Goal: Book appointment/travel/reservation

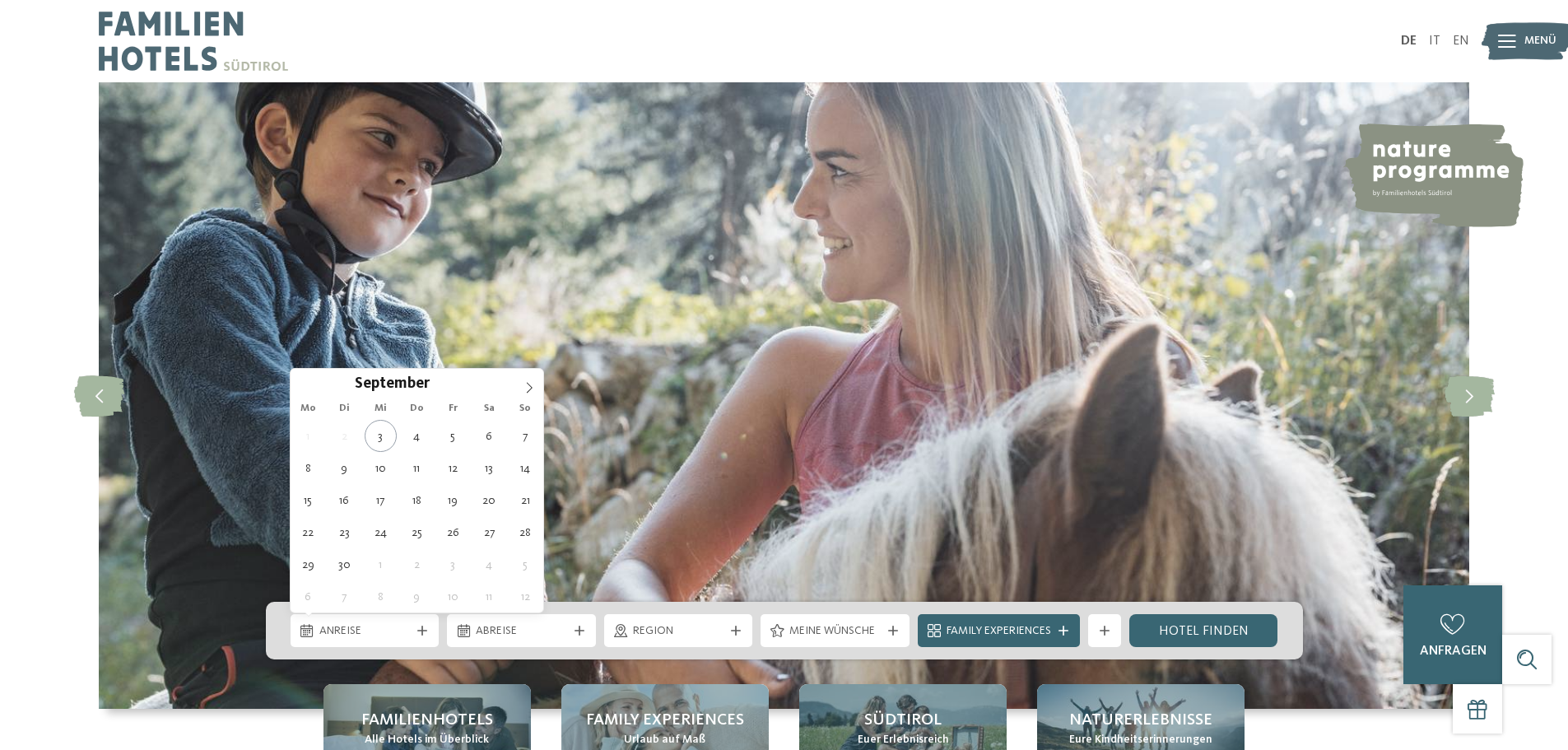
click at [417, 623] on div "Anreise" at bounding box center [365, 630] width 149 height 33
type div "[DATE]"
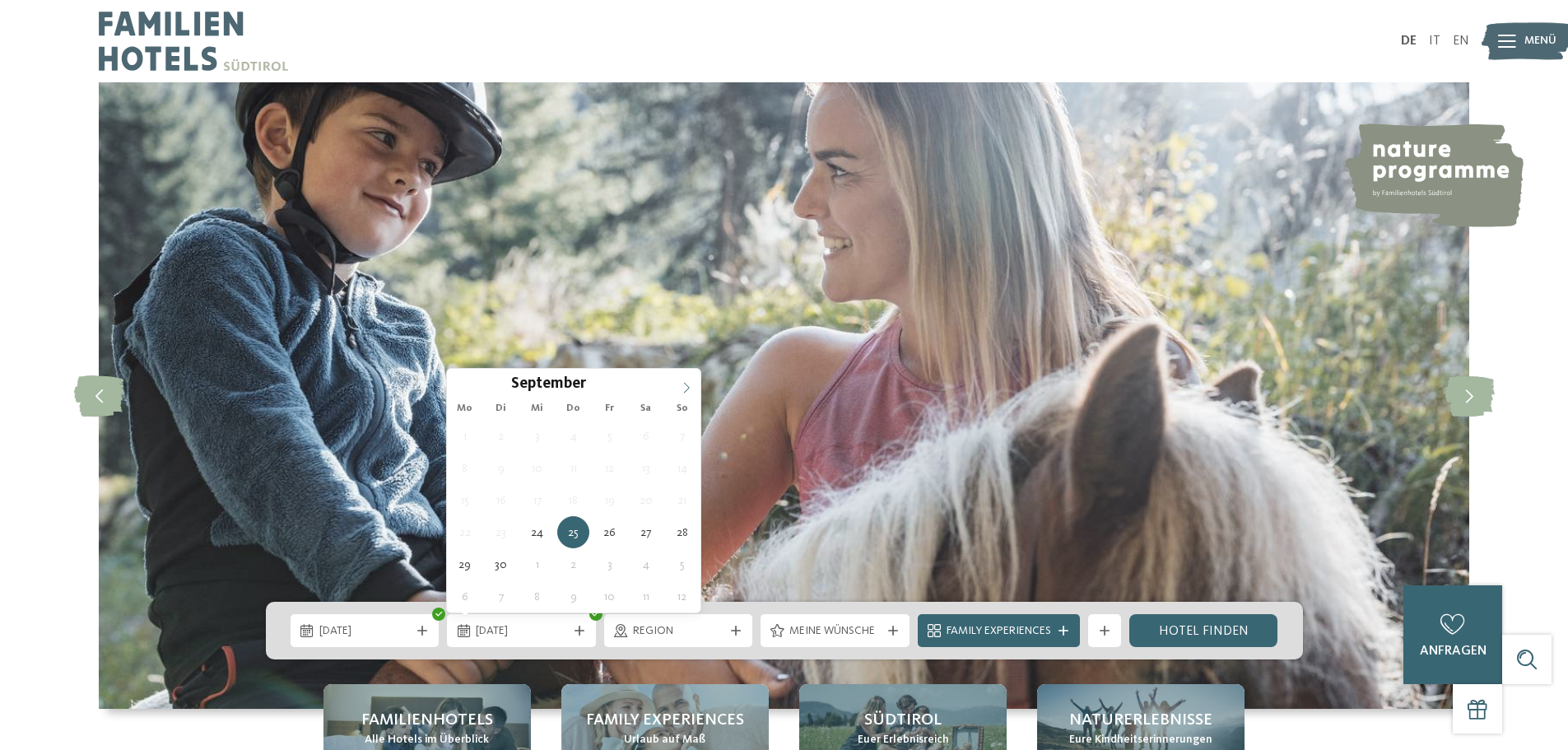
click at [688, 382] on icon at bounding box center [686, 388] width 12 height 12
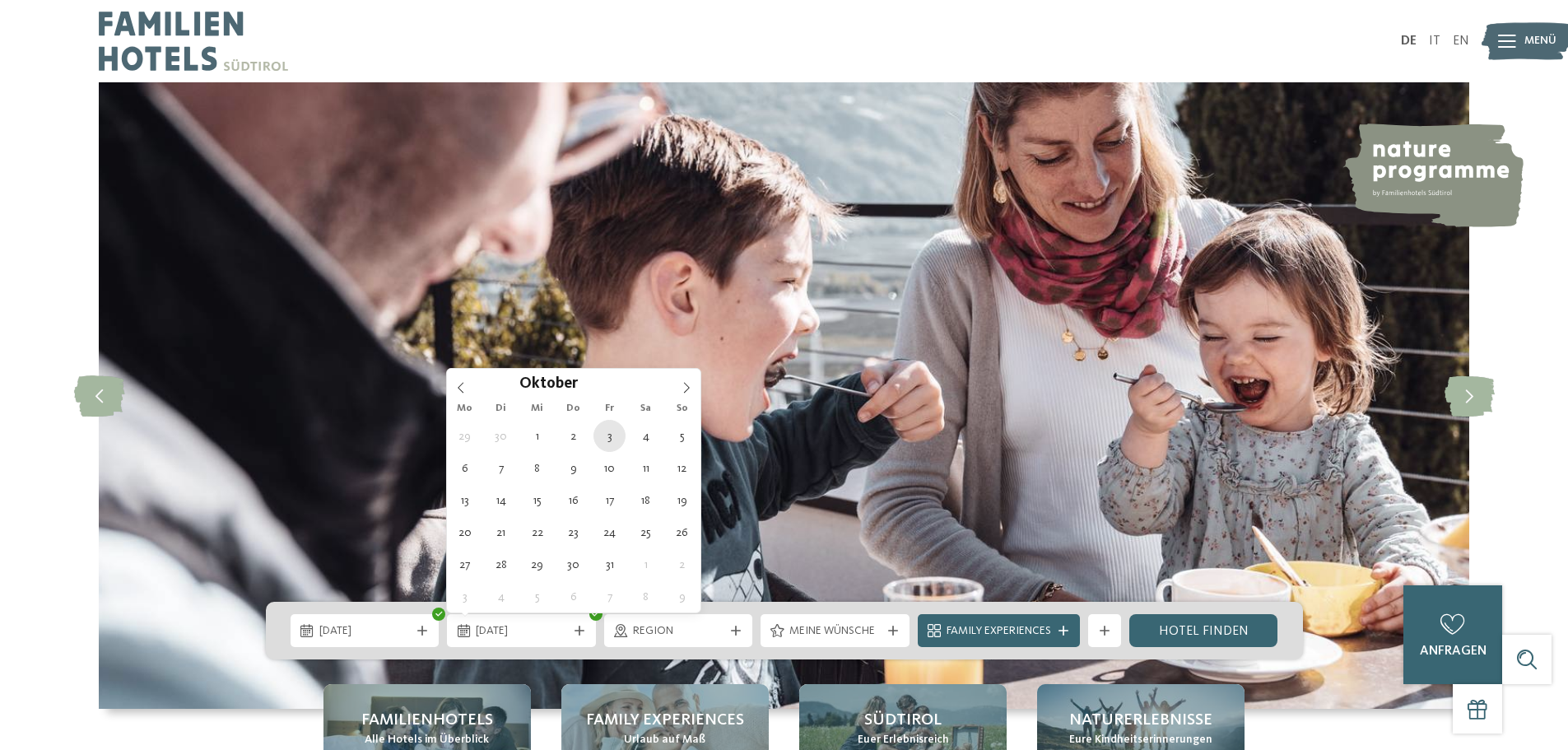
type div "[DATE]"
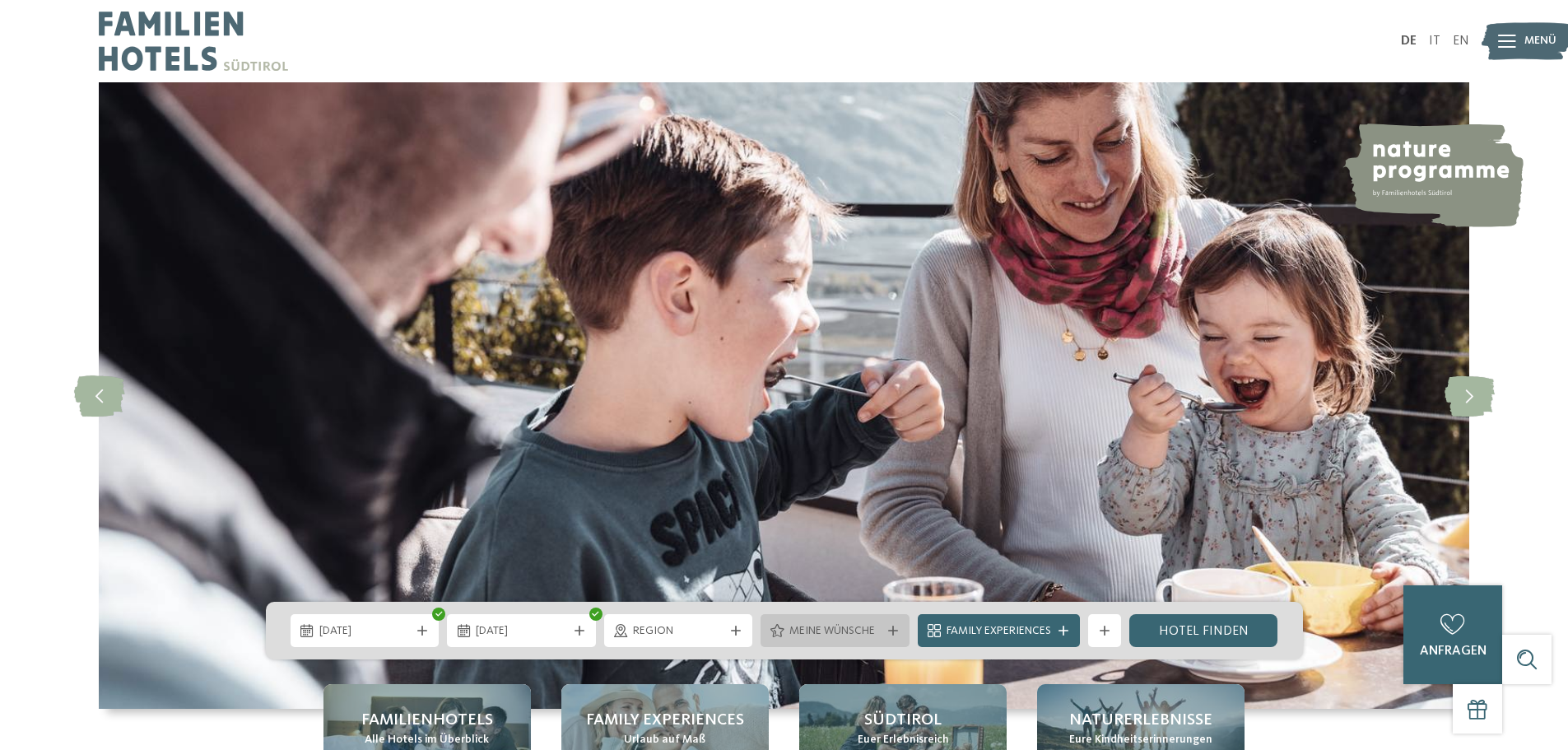
click at [892, 635] on div "Meine Wünsche" at bounding box center [835, 630] width 149 height 33
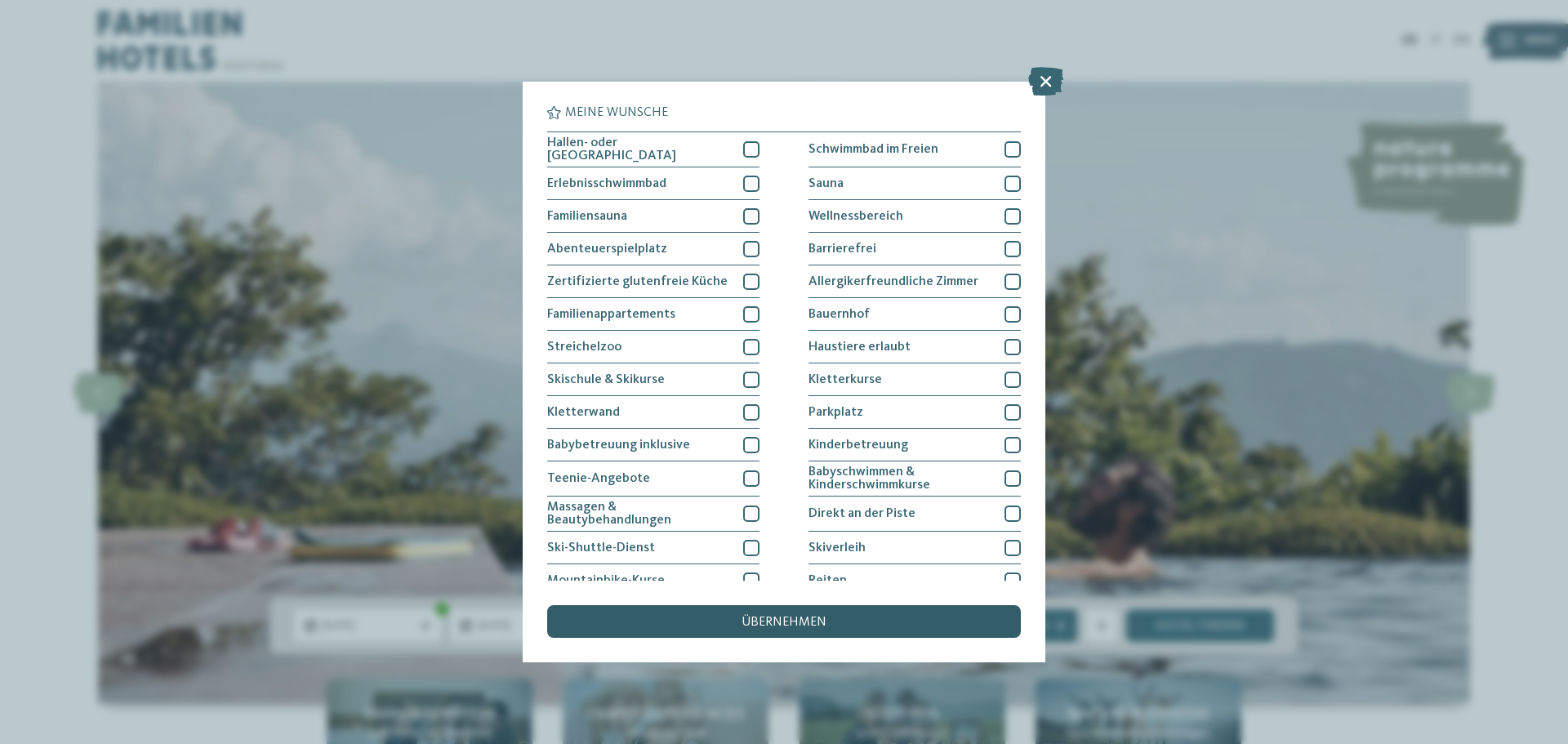
click at [862, 625] on div "übernehmen" at bounding box center [784, 621] width 473 height 32
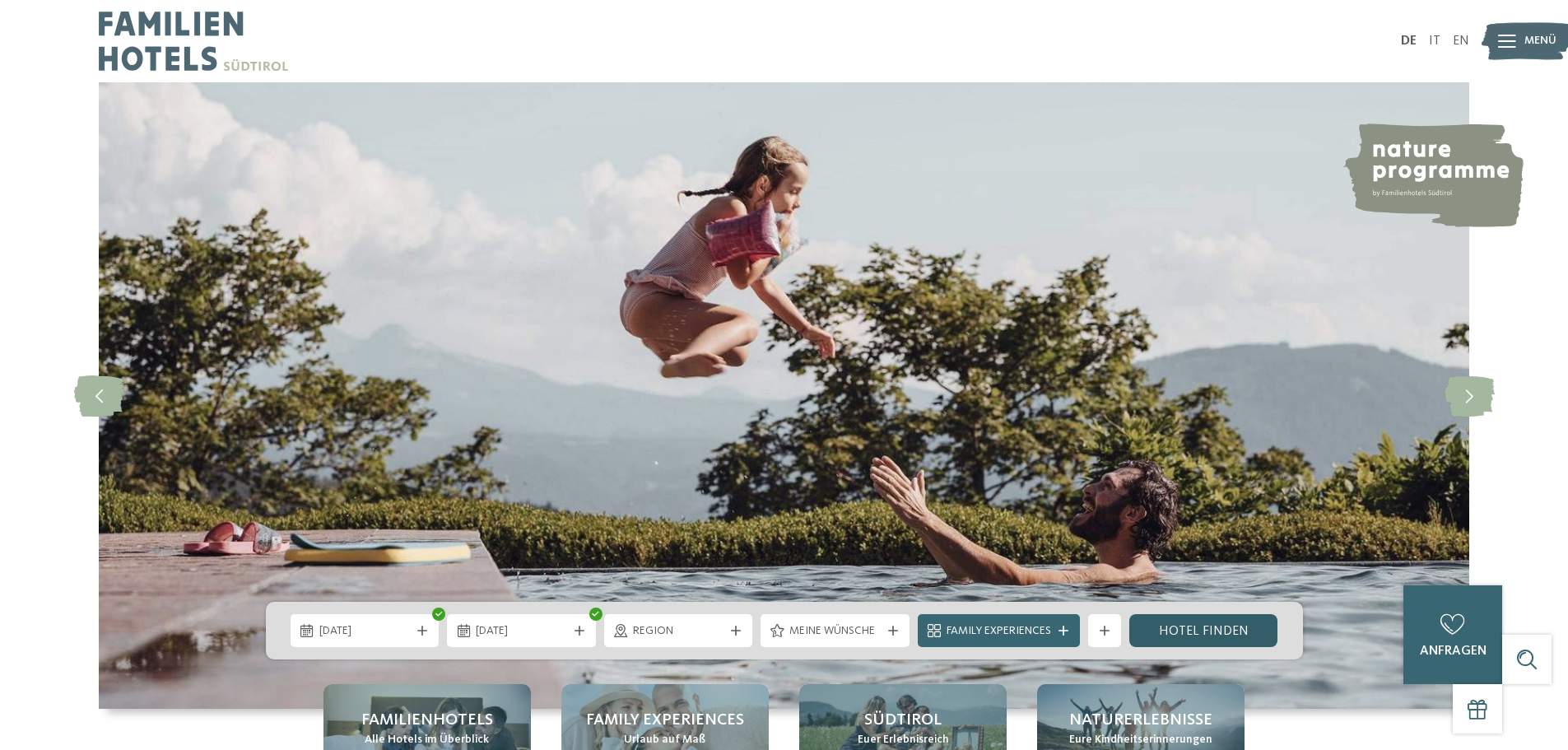
click at [1179, 624] on link "Hotel finden" at bounding box center [1204, 630] width 149 height 33
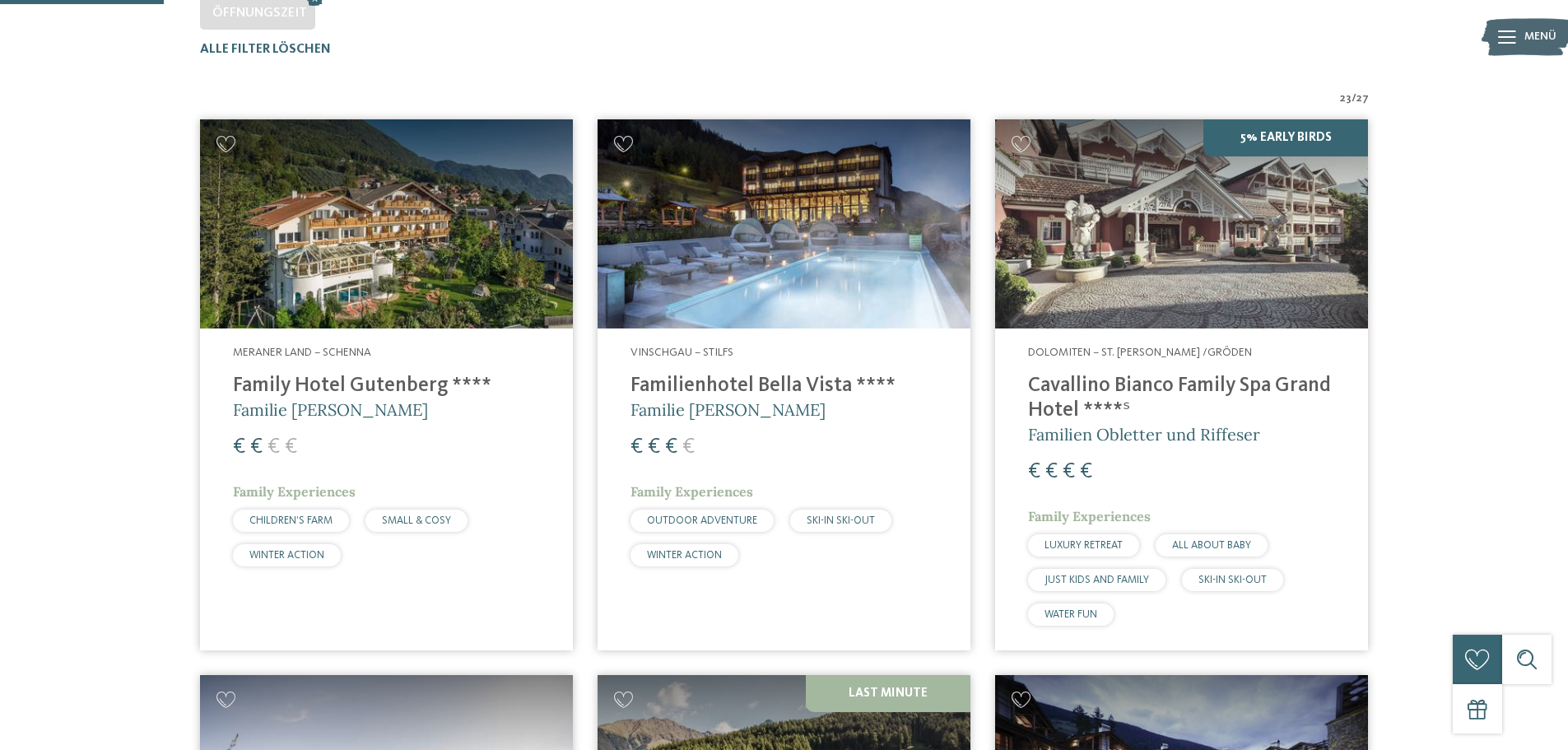
scroll to position [540, 0]
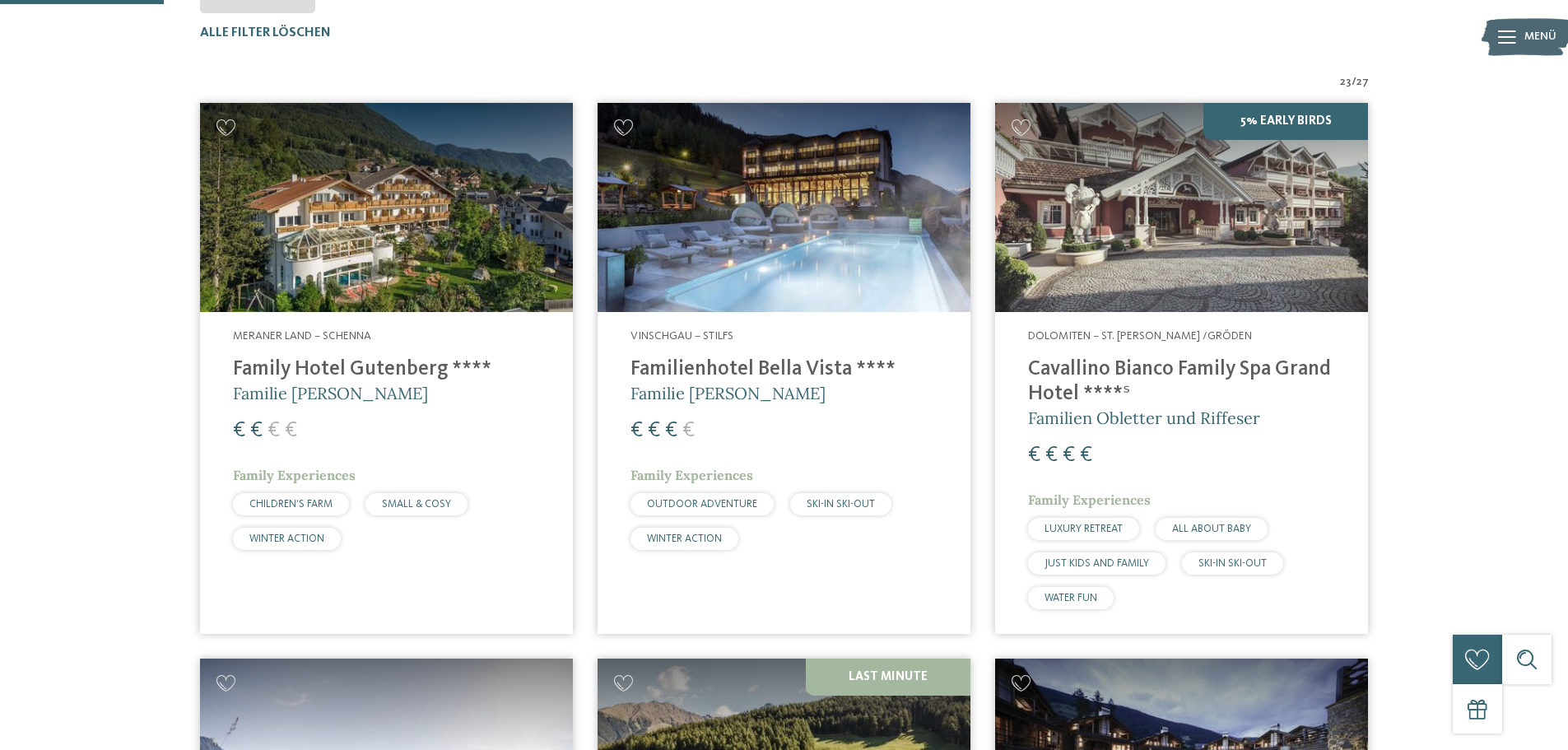
click at [418, 368] on h4 "Family Hotel Gutenberg ****" at bounding box center [386, 370] width 307 height 25
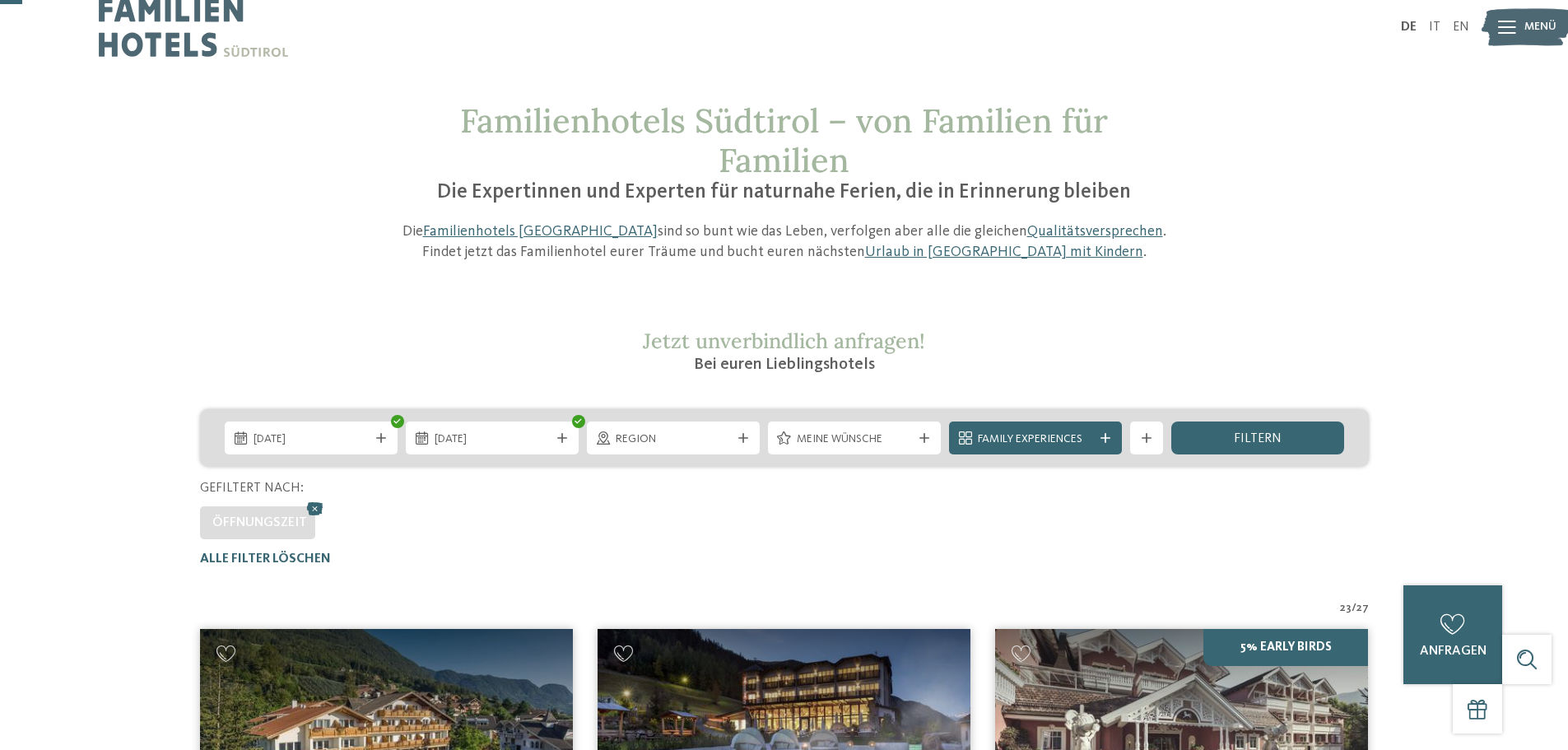
scroll to position [0, 0]
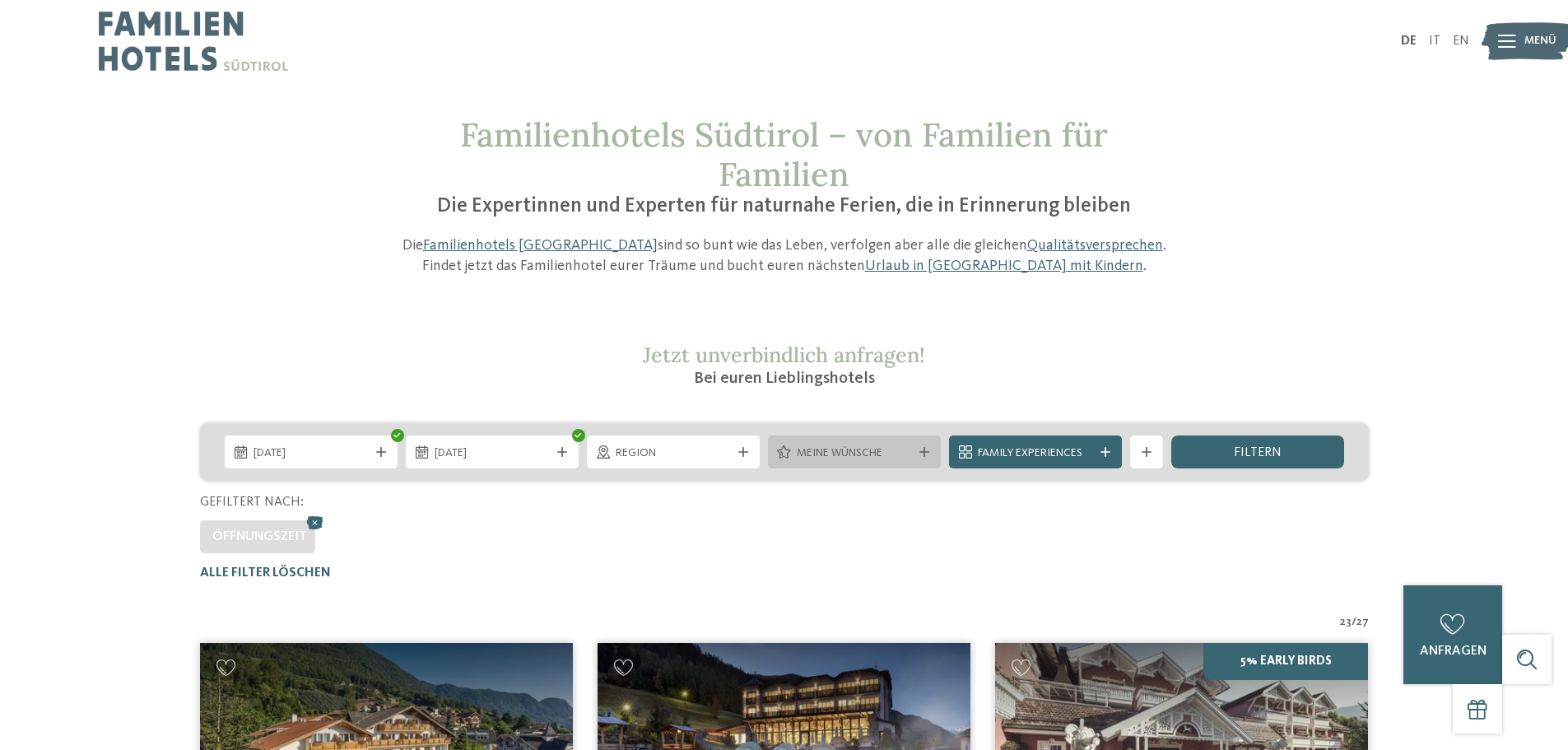
click at [881, 458] on span "Meine Wünsche" at bounding box center [854, 454] width 115 height 17
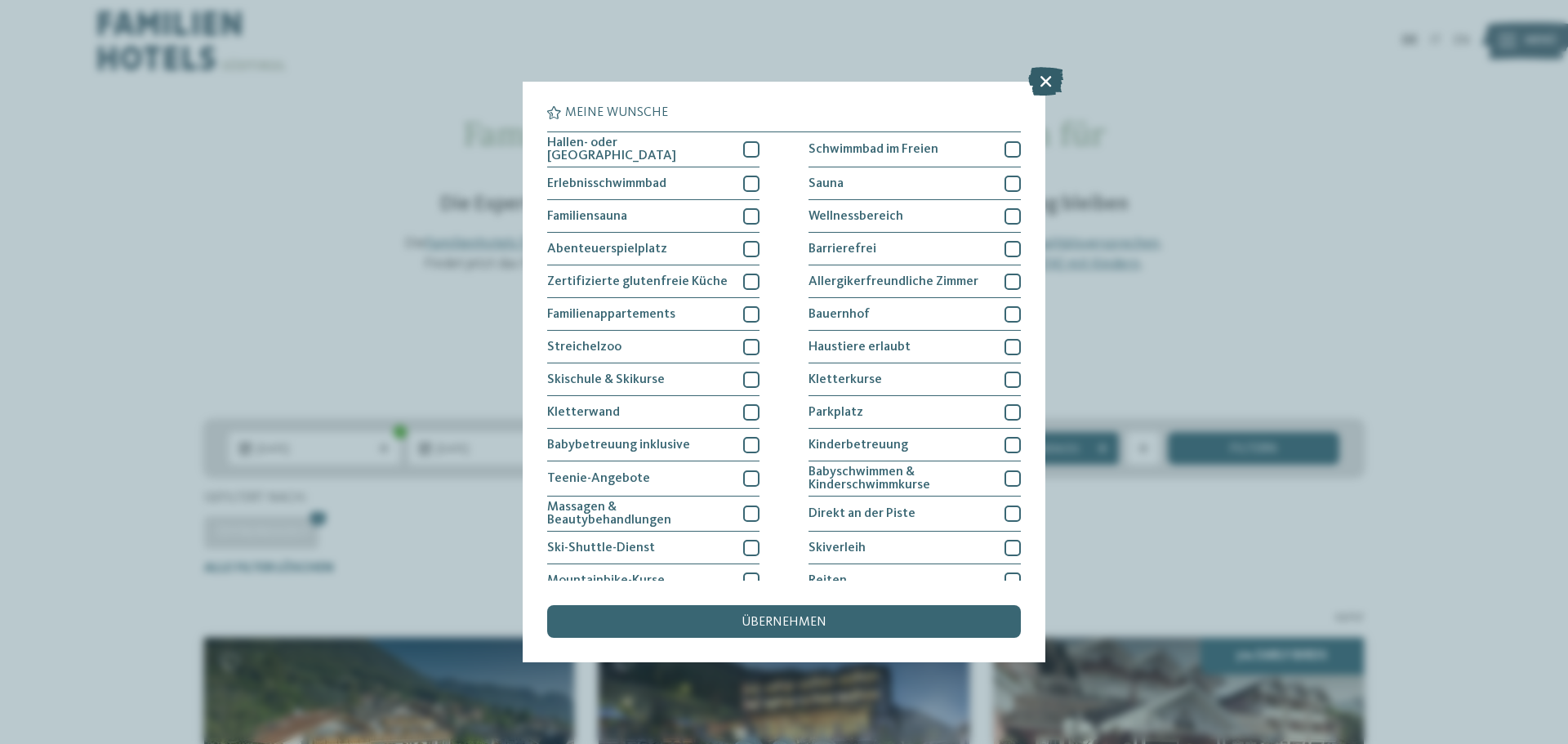
click at [1051, 81] on icon at bounding box center [1046, 81] width 35 height 28
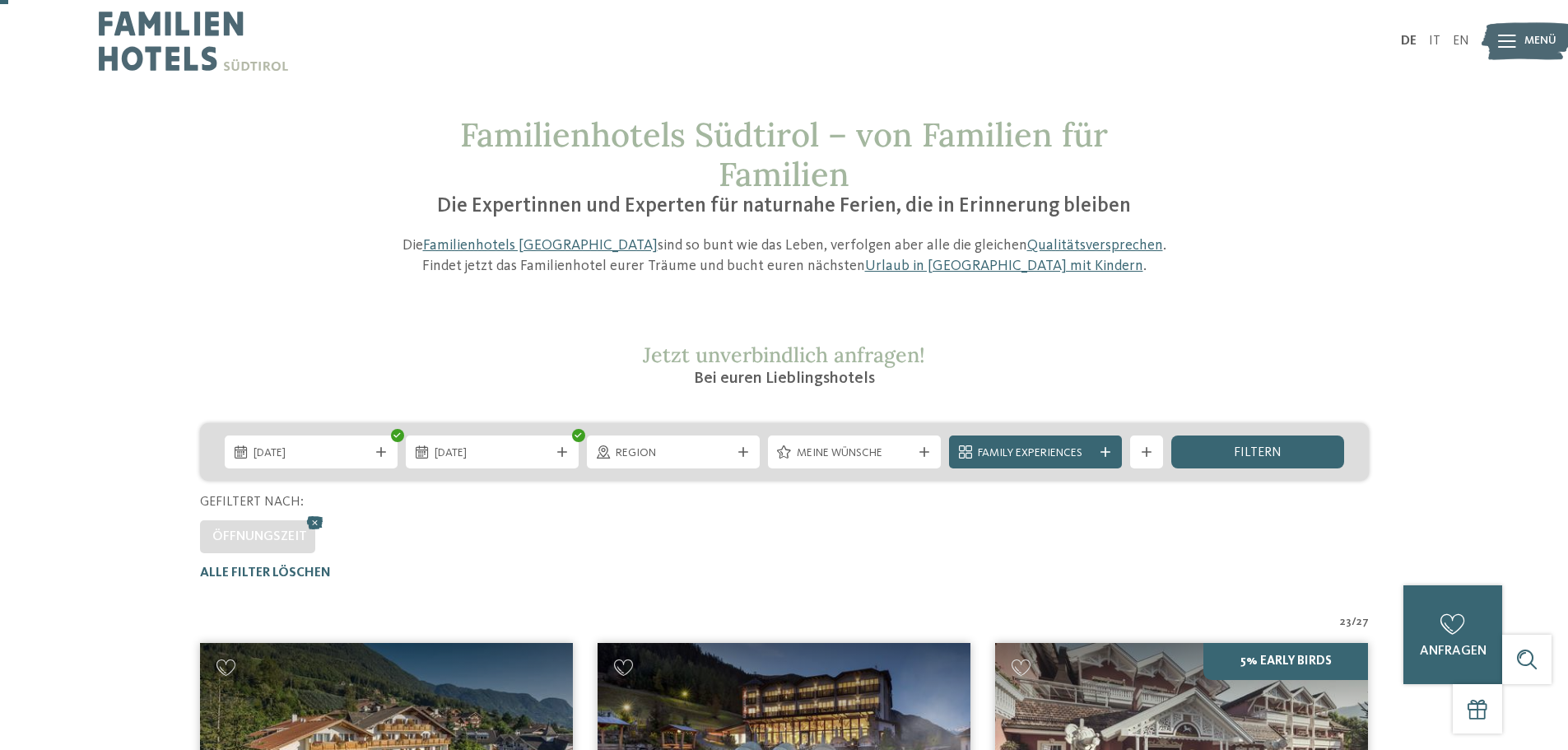
scroll to position [494, 0]
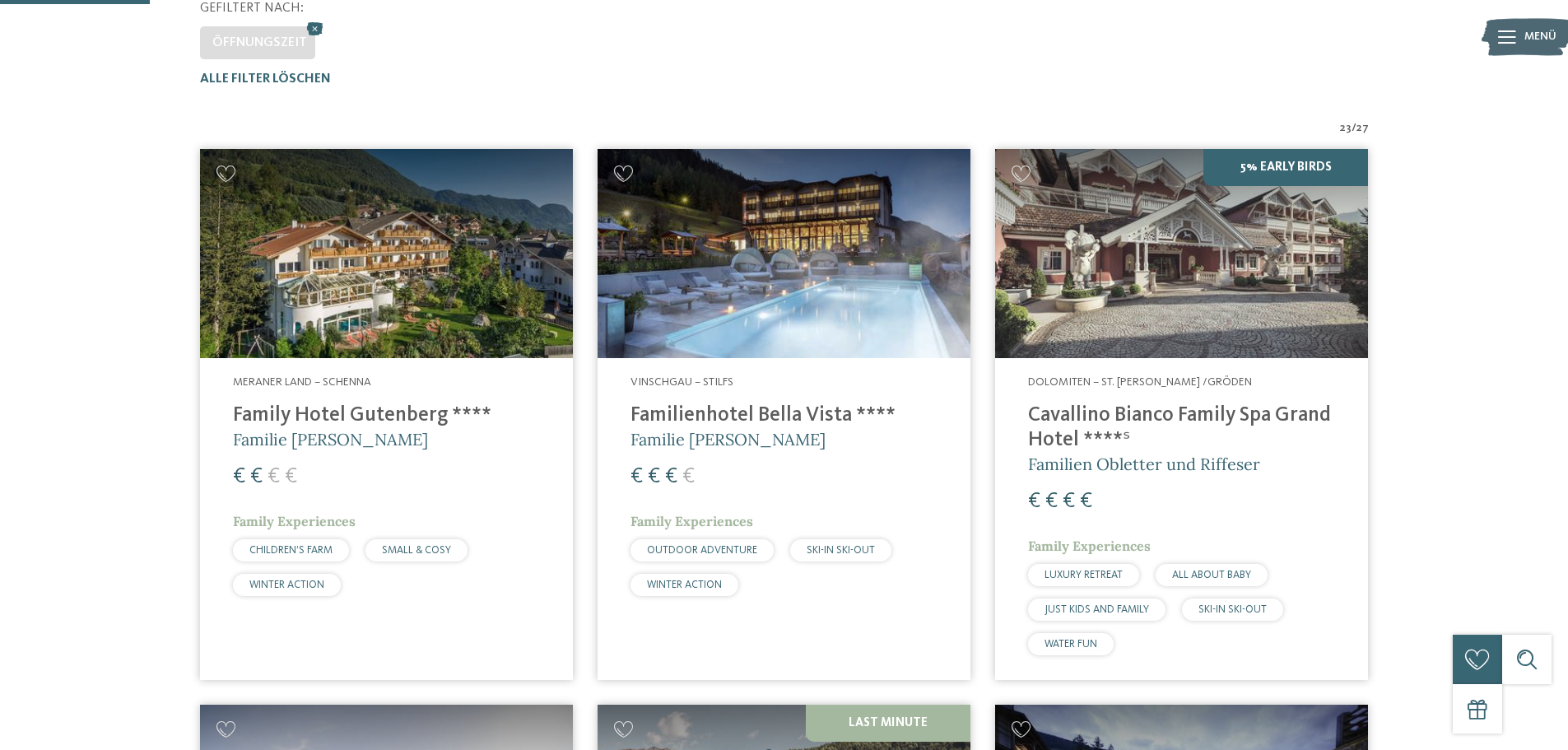
click at [909, 308] on img at bounding box center [784, 253] width 373 height 210
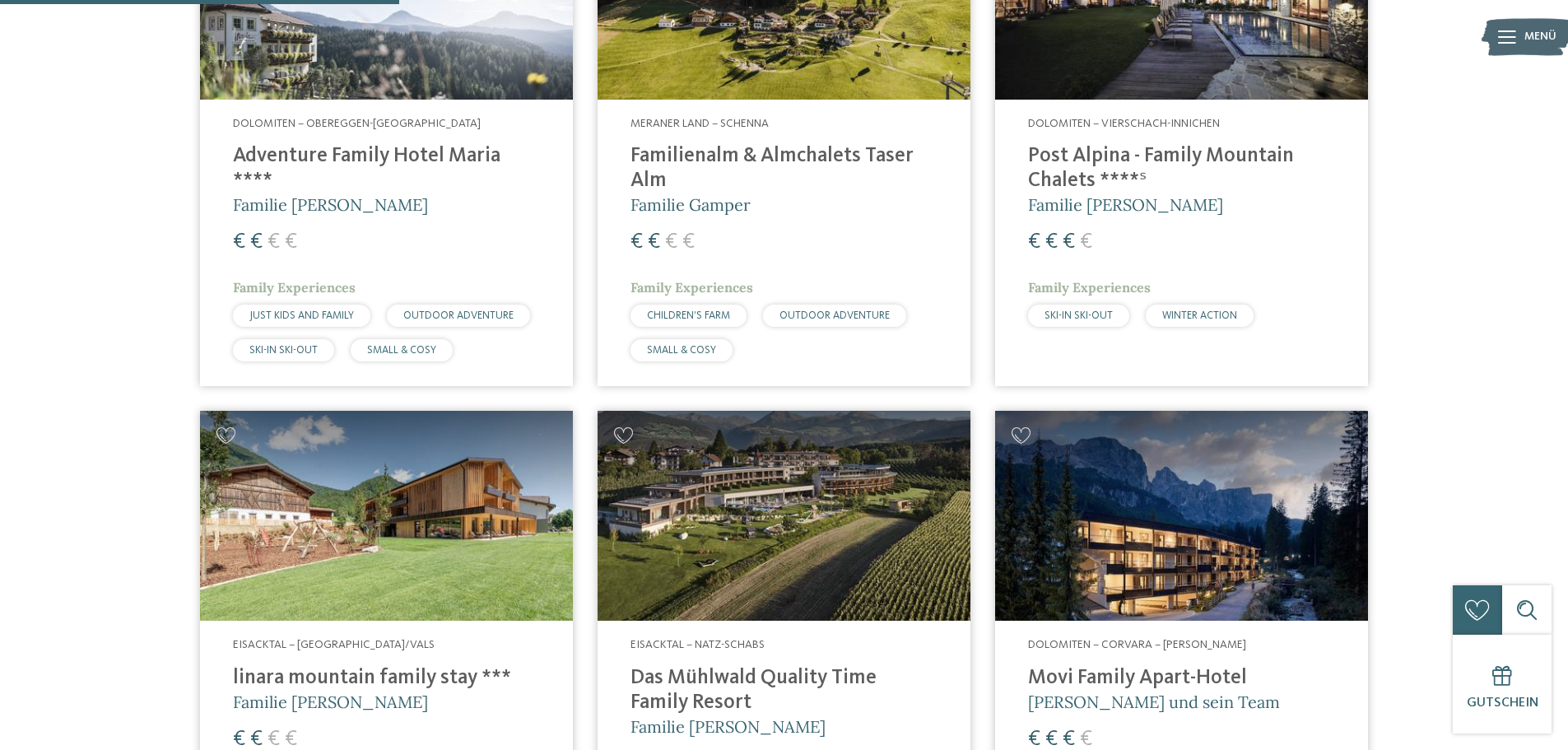
scroll to position [1318, 0]
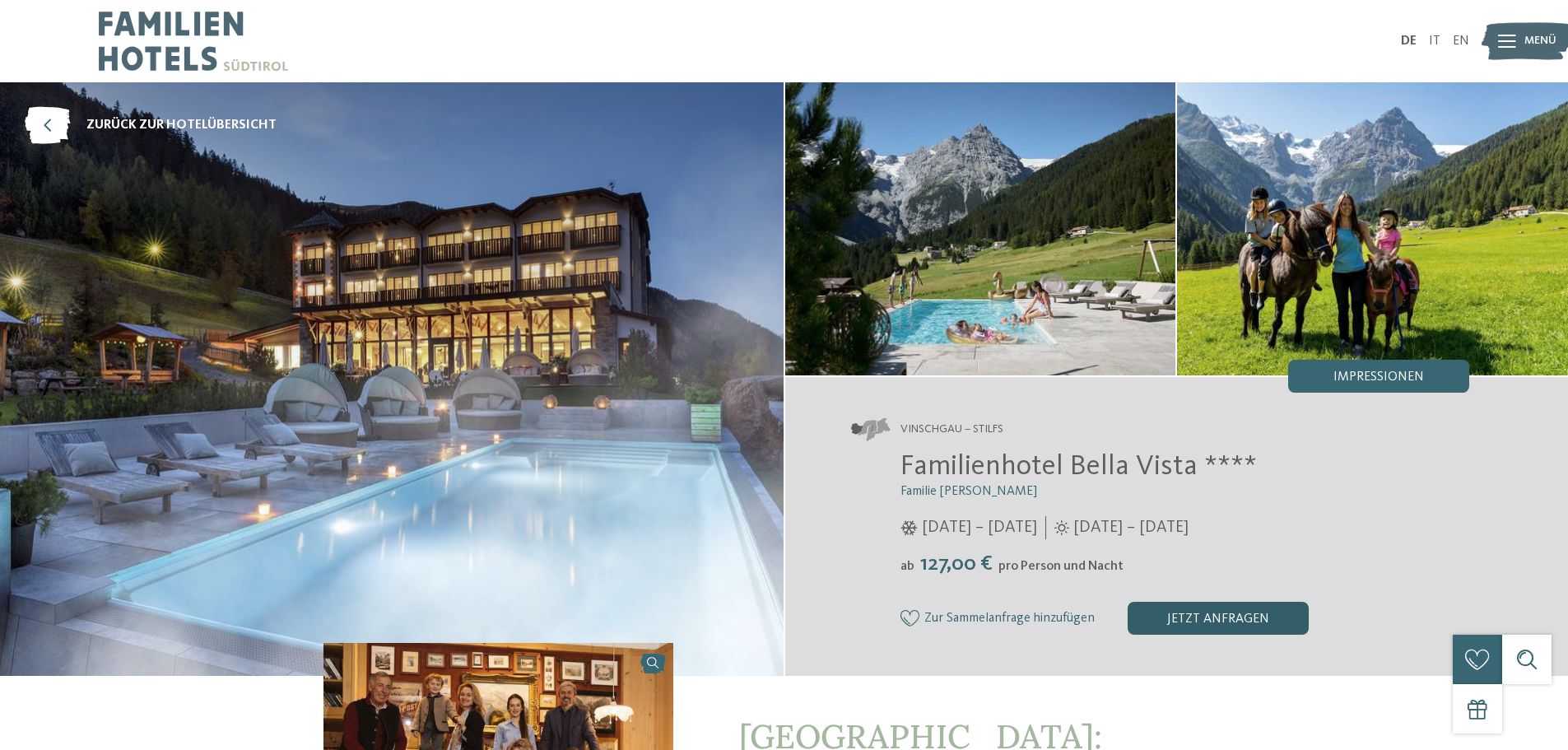
click at [1201, 625] on div "jetzt anfragen" at bounding box center [1218, 618] width 181 height 33
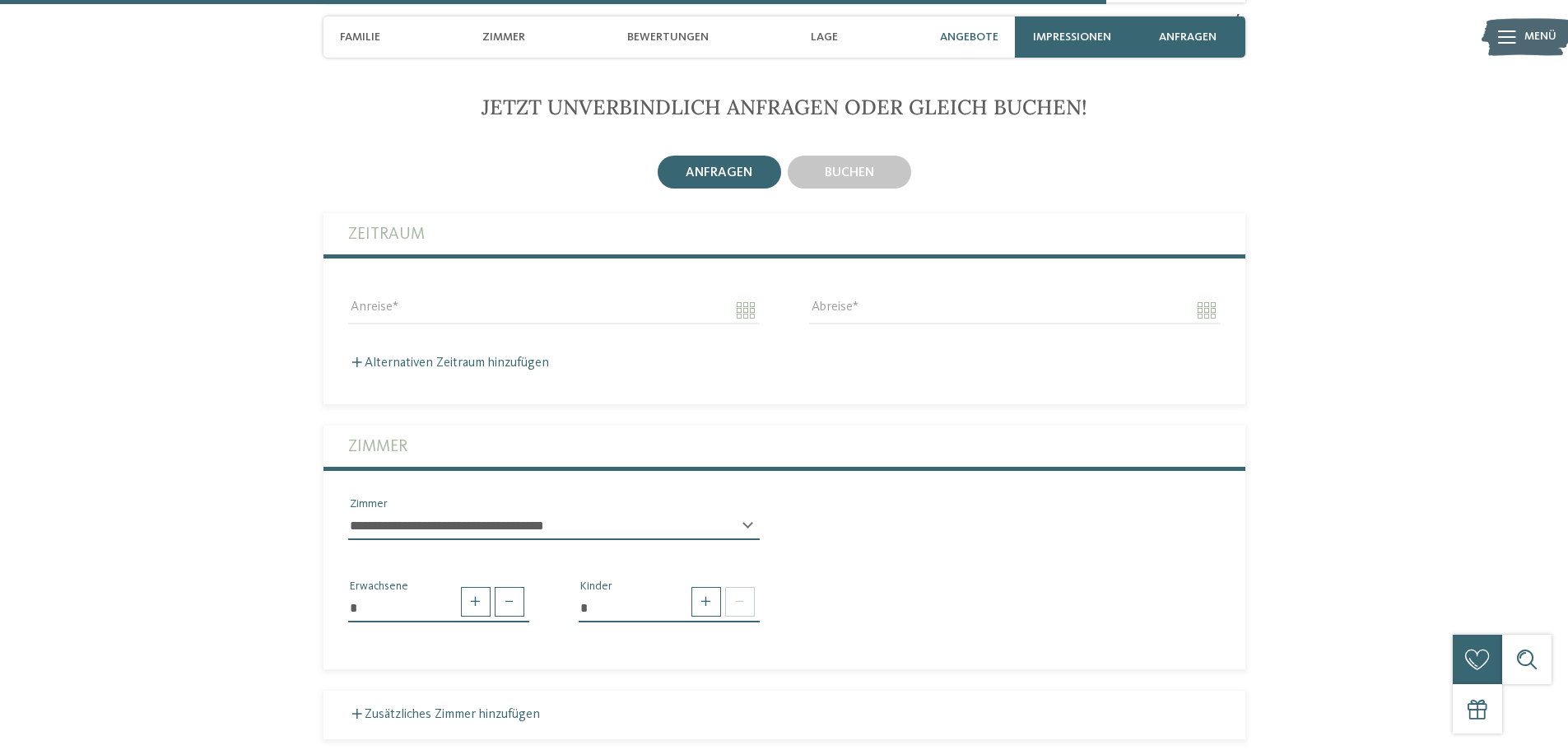
scroll to position [3584, 0]
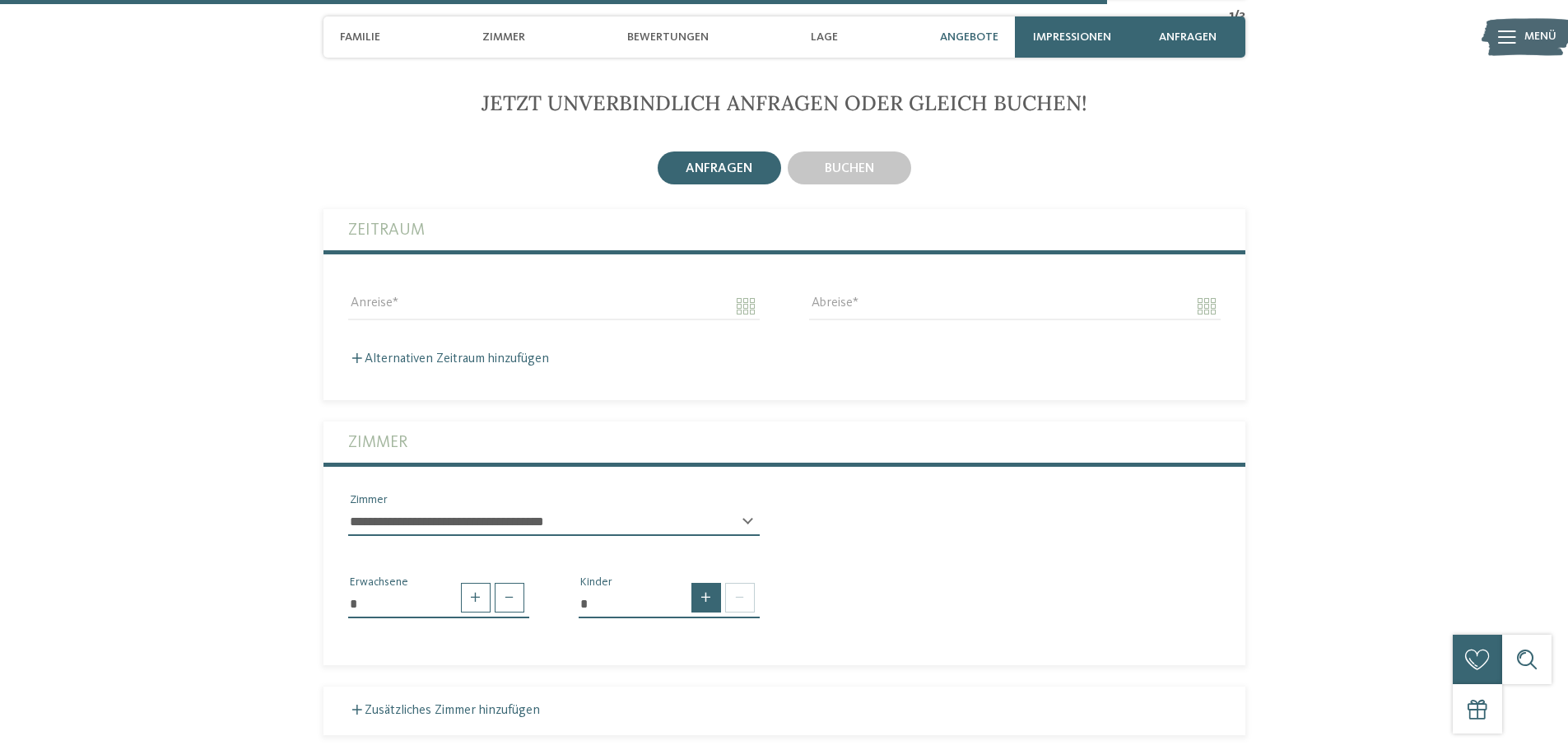
click at [702, 592] on span at bounding box center [705, 597] width 29 height 29
type input "*"
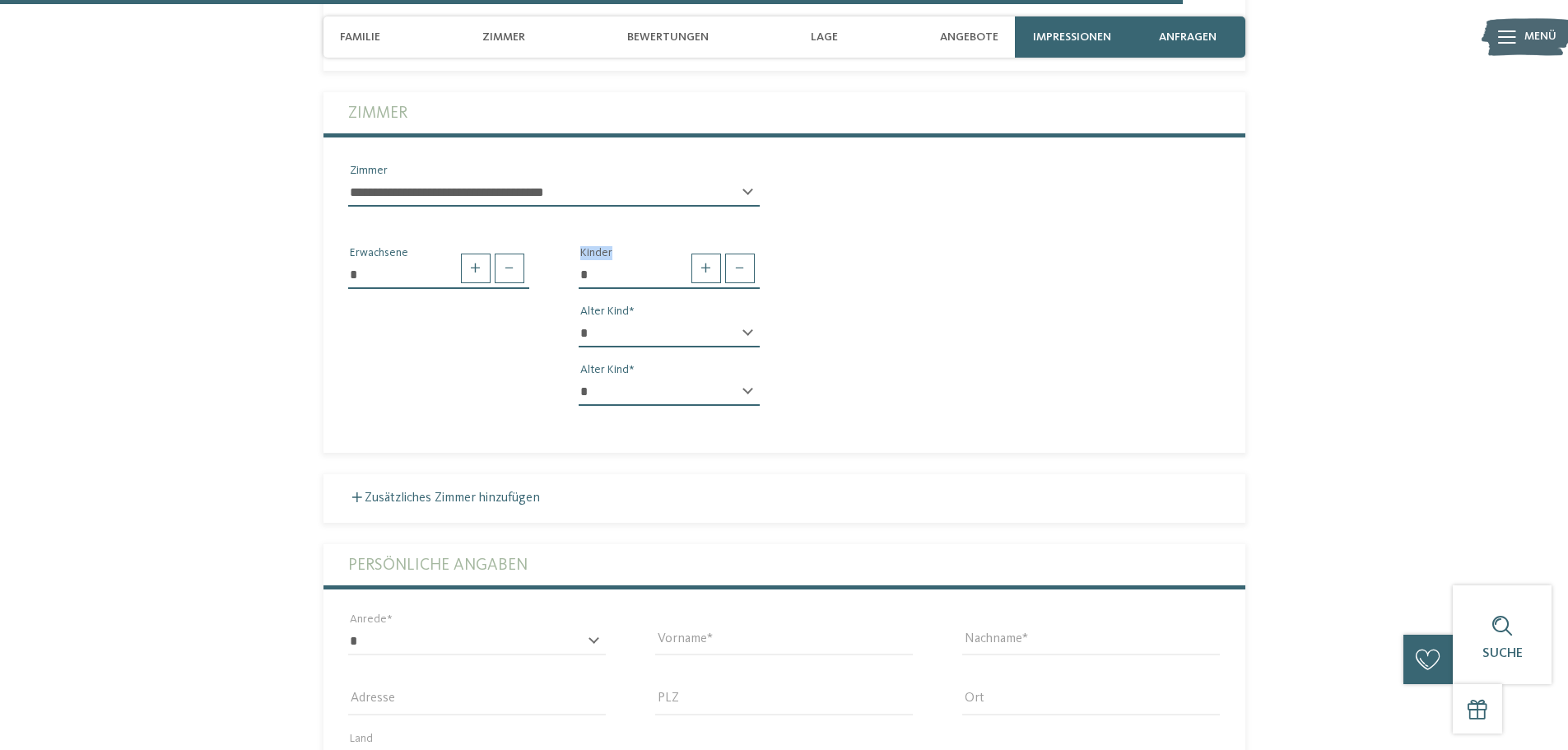
scroll to position [4489, 0]
